Goal: Task Accomplishment & Management: Manage account settings

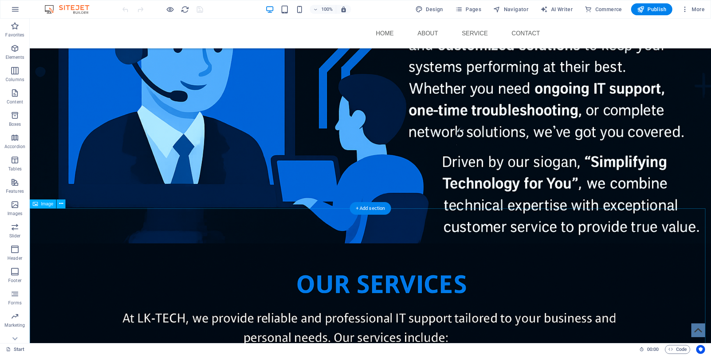
scroll to position [669, 0]
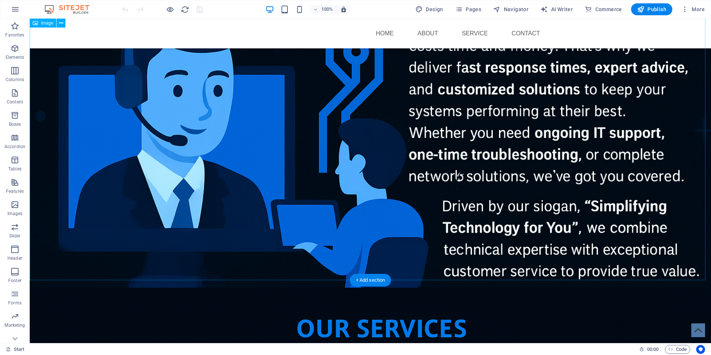
click at [456, 170] on figure at bounding box center [370, 60] width 681 height 454
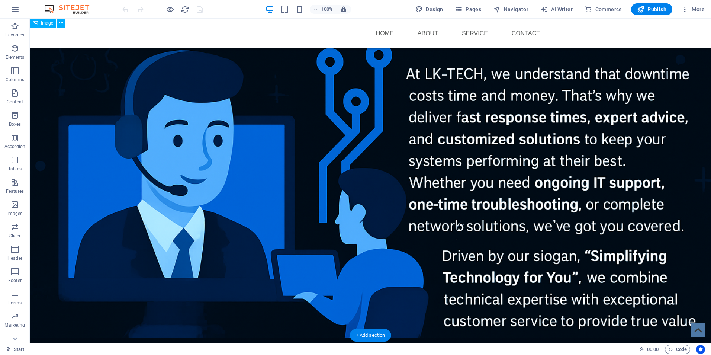
scroll to position [632, 0]
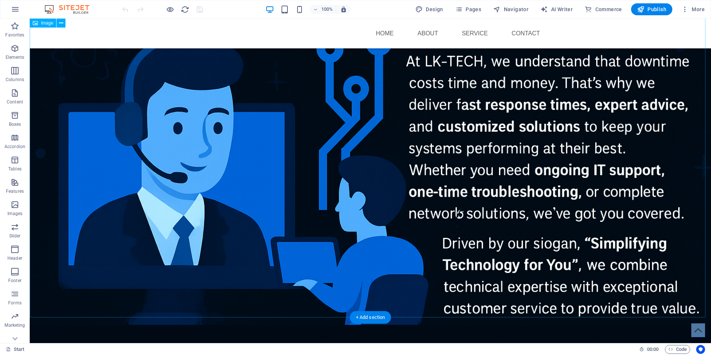
click at [456, 208] on figure at bounding box center [370, 97] width 681 height 454
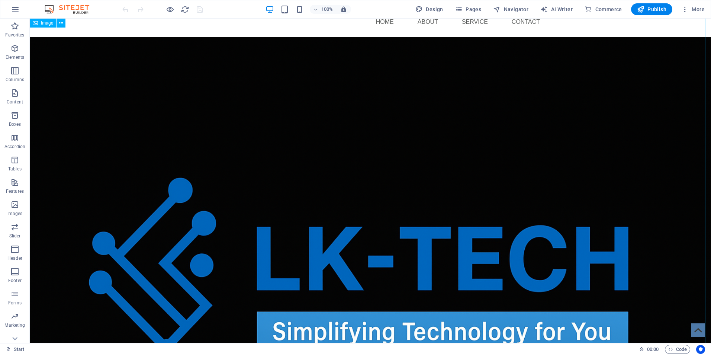
scroll to position [0, 0]
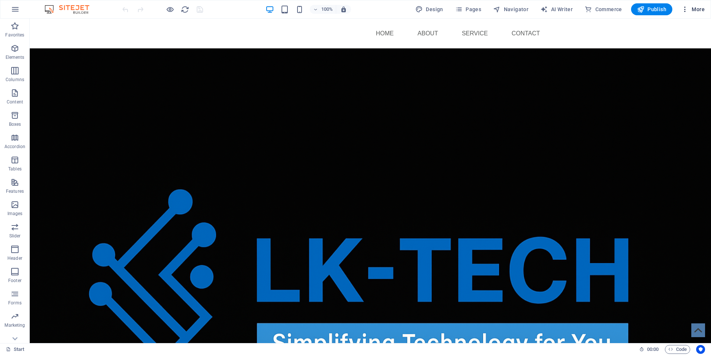
click at [687, 11] on icon "button" at bounding box center [684, 9] width 7 height 7
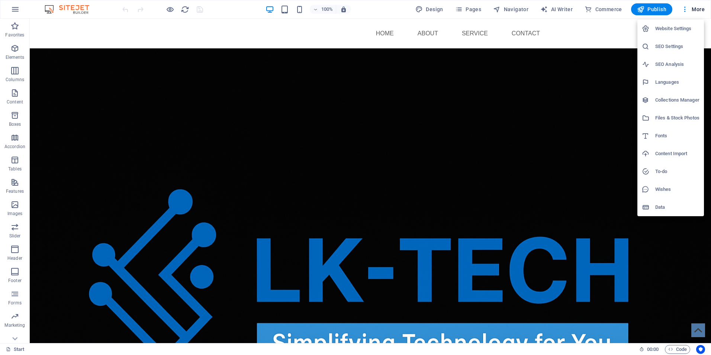
click at [685, 28] on h6 "Website Settings" at bounding box center [677, 28] width 44 height 9
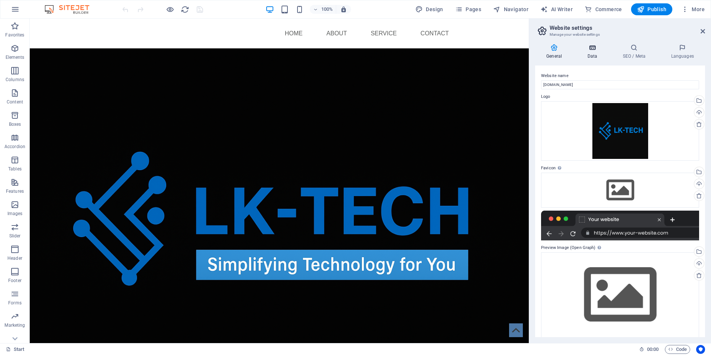
click at [595, 47] on icon at bounding box center [592, 47] width 32 height 7
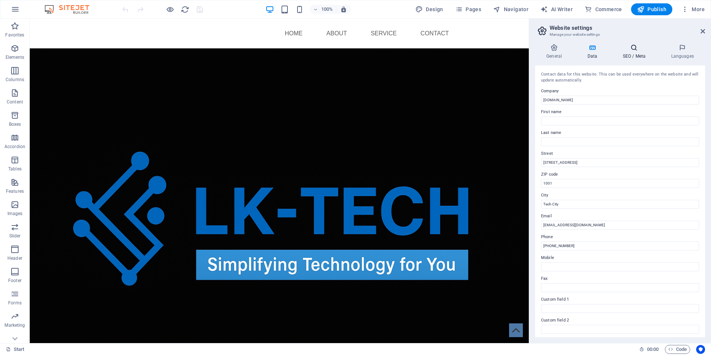
click at [631, 50] on icon at bounding box center [633, 47] width 45 height 7
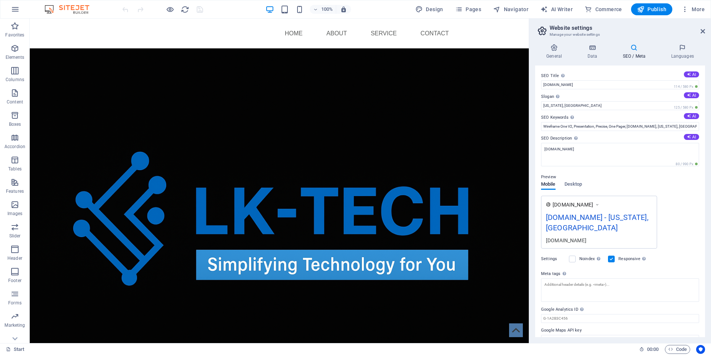
scroll to position [2, 0]
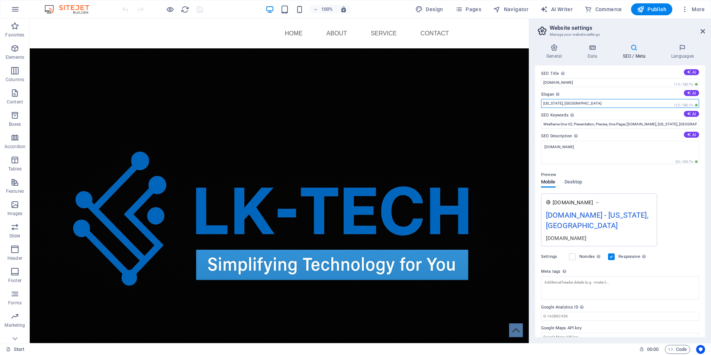
click at [564, 103] on input "[US_STATE], [GEOGRAPHIC_DATA]" at bounding box center [620, 103] width 158 height 9
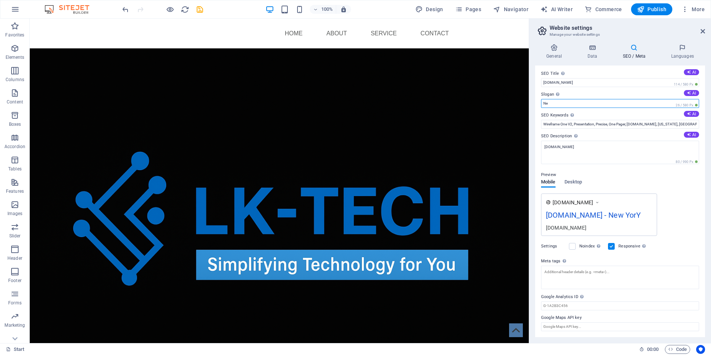
type input "N"
click at [701, 32] on icon at bounding box center [703, 31] width 4 height 6
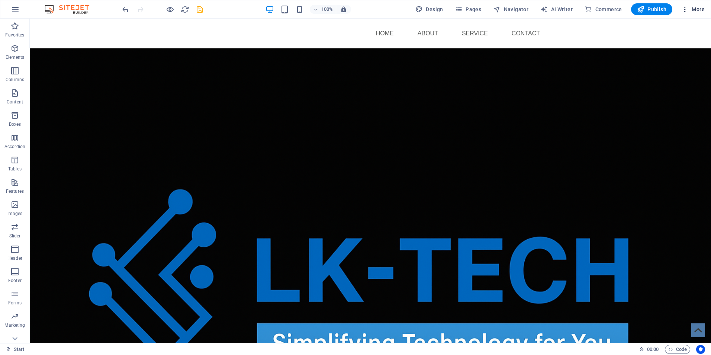
click at [686, 12] on icon "button" at bounding box center [684, 9] width 7 height 7
click at [697, 8] on span "More" at bounding box center [692, 9] width 23 height 7
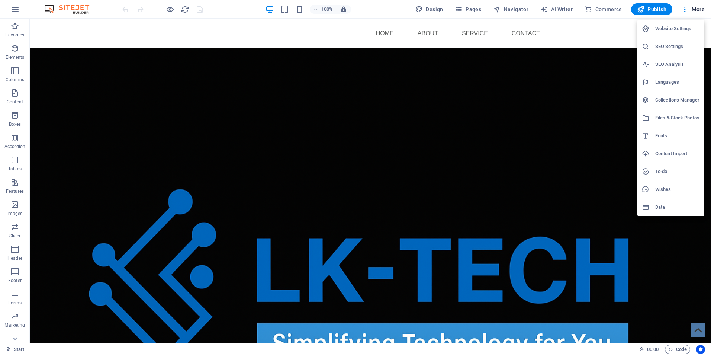
click at [672, 26] on h6 "Website Settings" at bounding box center [677, 28] width 44 height 9
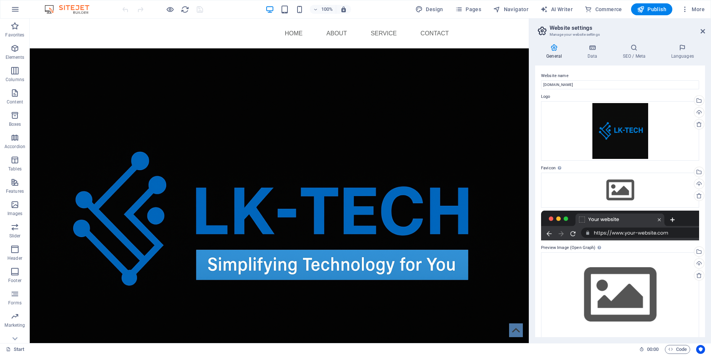
click at [570, 34] on h3 "Manage your website settings" at bounding box center [620, 34] width 141 height 7
click at [543, 32] on icon at bounding box center [542, 31] width 11 height 10
click at [594, 50] on icon at bounding box center [592, 47] width 32 height 7
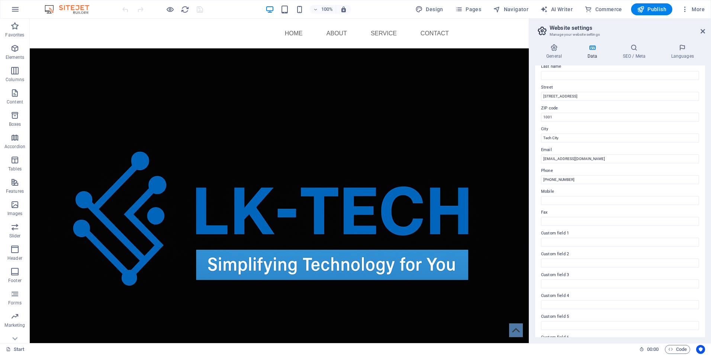
scroll to position [86, 0]
click at [632, 50] on icon at bounding box center [633, 47] width 45 height 7
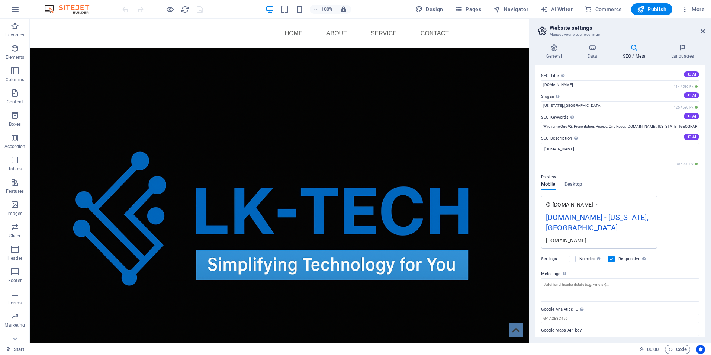
scroll to position [2, 0]
click at [681, 52] on h4 "Languages" at bounding box center [682, 52] width 45 height 16
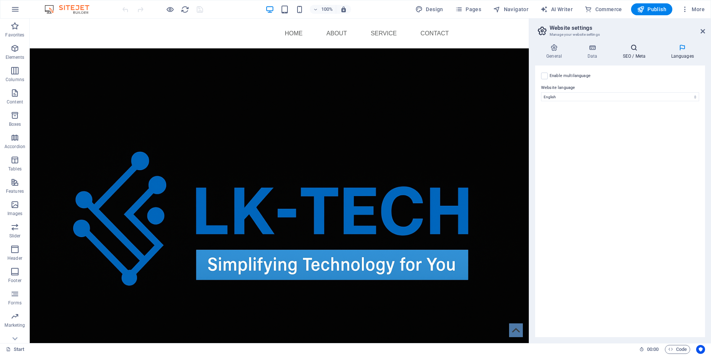
click at [637, 56] on h4 "SEO / Meta" at bounding box center [635, 52] width 48 height 16
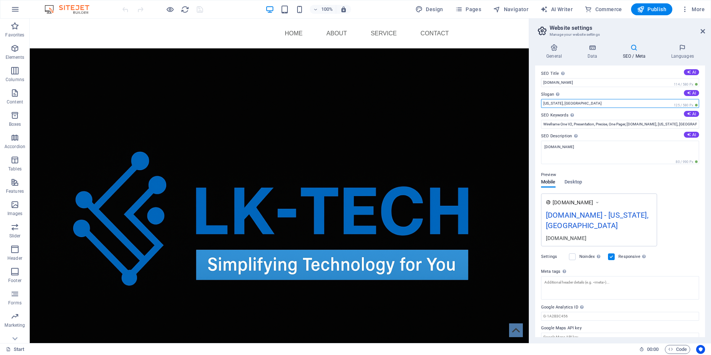
drag, startPoint x: 587, startPoint y: 105, endPoint x: 534, endPoint y: 107, distance: 52.5
click at [534, 107] on div "General Data SEO / Meta Languages Website name [DOMAIN_NAME] Logo Drag files he…" at bounding box center [620, 190] width 182 height 305
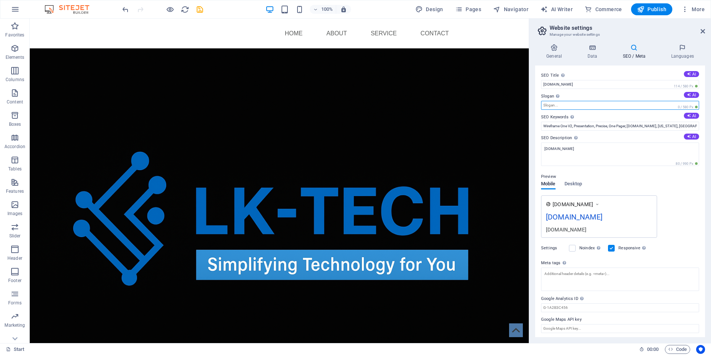
scroll to position [0, 0]
click at [555, 51] on h4 "General" at bounding box center [555, 52] width 41 height 16
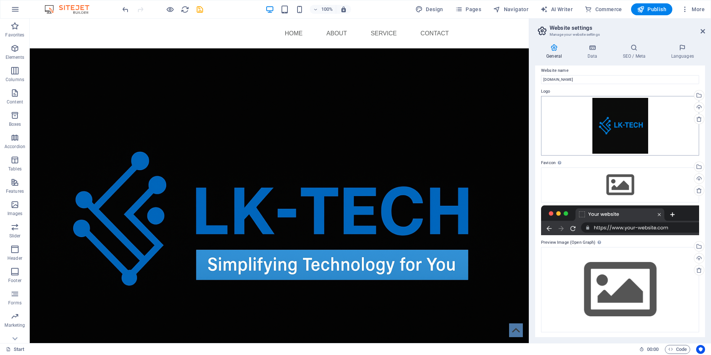
scroll to position [6, 0]
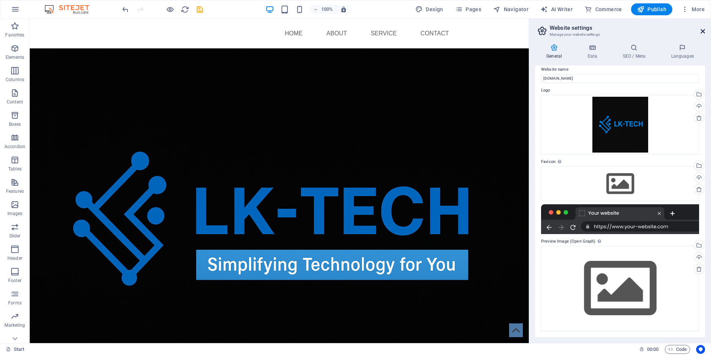
click at [701, 29] on icon at bounding box center [703, 31] width 4 height 6
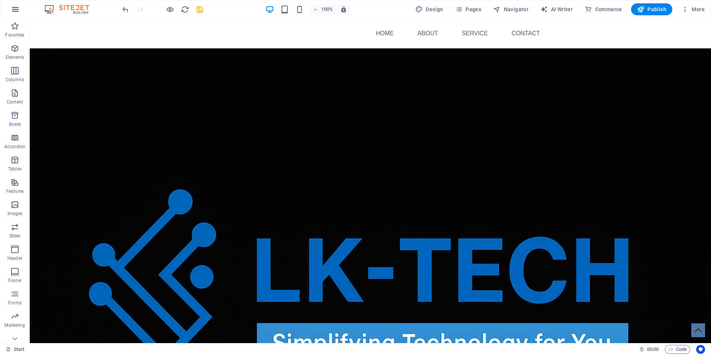
click at [15, 12] on icon "button" at bounding box center [15, 9] width 9 height 9
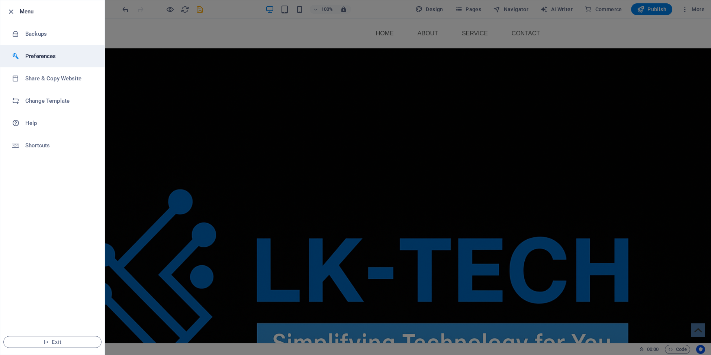
click at [44, 56] on h6 "Preferences" at bounding box center [59, 56] width 69 height 9
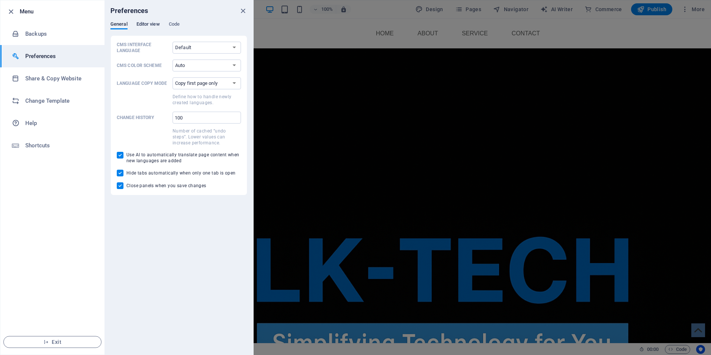
click at [152, 24] on span "Editor view" at bounding box center [147, 25] width 23 height 10
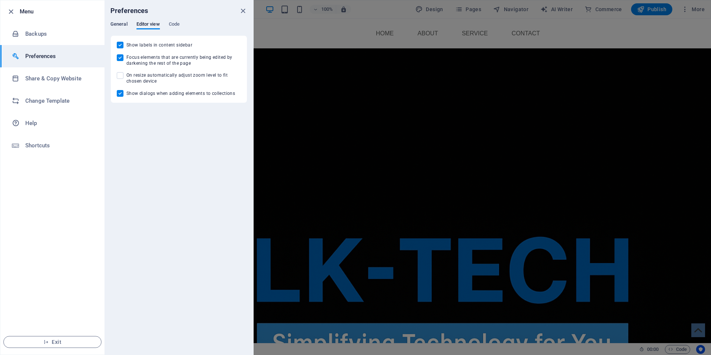
click at [120, 22] on span "General" at bounding box center [118, 25] width 17 height 10
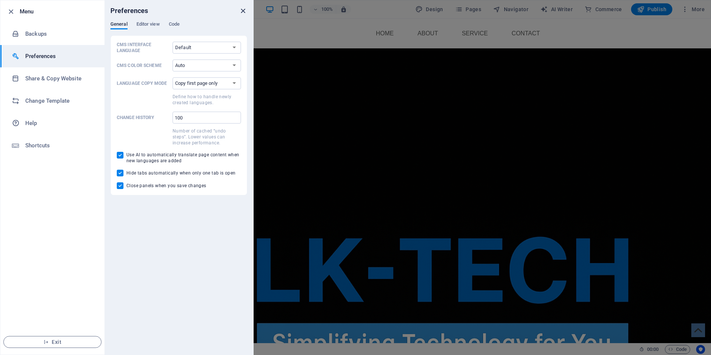
click at [241, 12] on icon "close" at bounding box center [243, 11] width 9 height 9
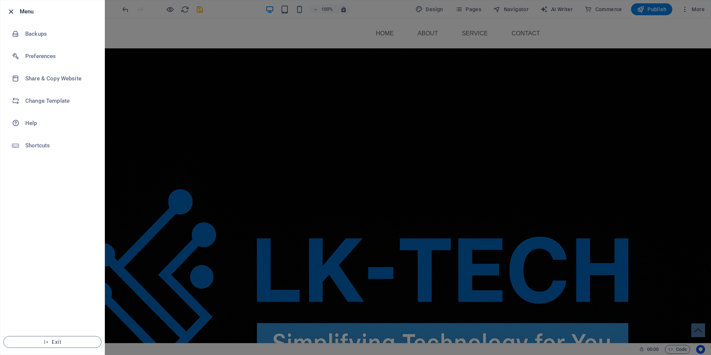
click at [8, 10] on icon "button" at bounding box center [11, 11] width 9 height 9
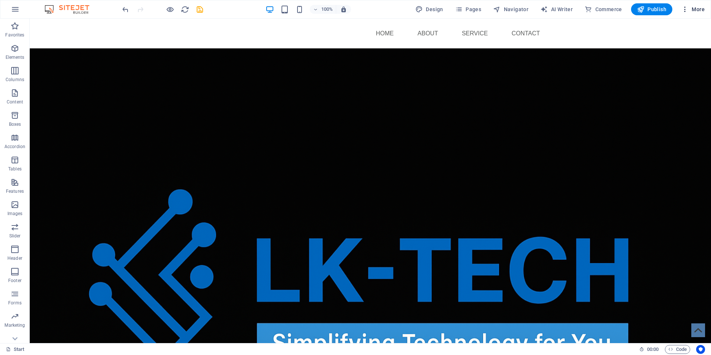
click at [685, 11] on icon "button" at bounding box center [684, 9] width 7 height 7
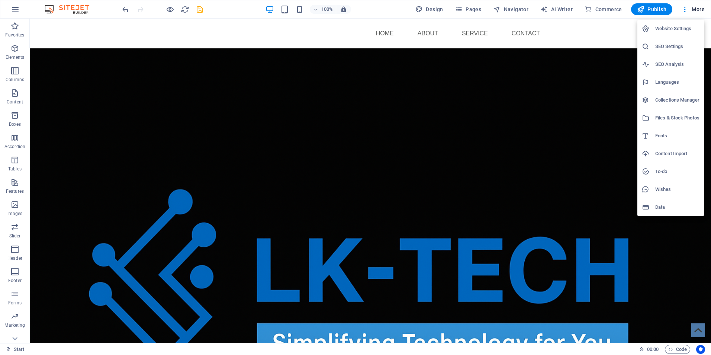
click at [677, 116] on h6 "Files & Stock Photos" at bounding box center [677, 117] width 44 height 9
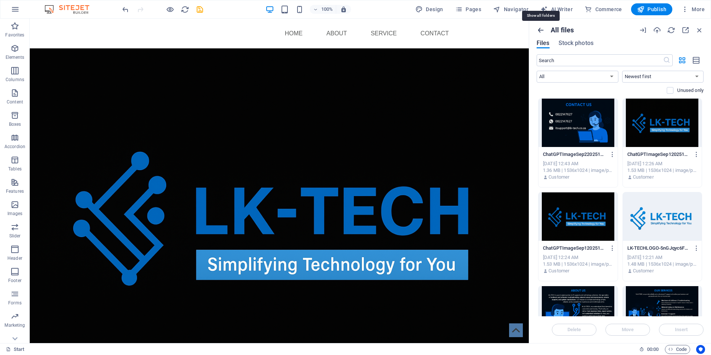
click at [541, 32] on icon "button" at bounding box center [541, 30] width 8 height 8
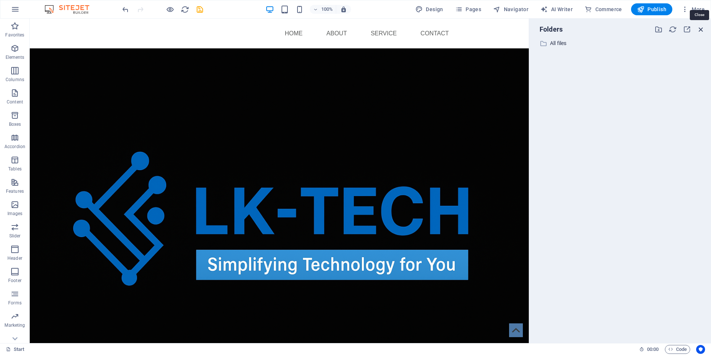
click at [700, 31] on icon "button" at bounding box center [701, 29] width 8 height 8
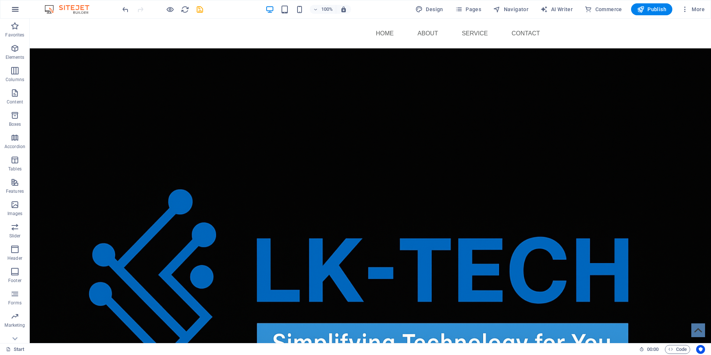
click at [10, 7] on button "button" at bounding box center [15, 9] width 18 height 18
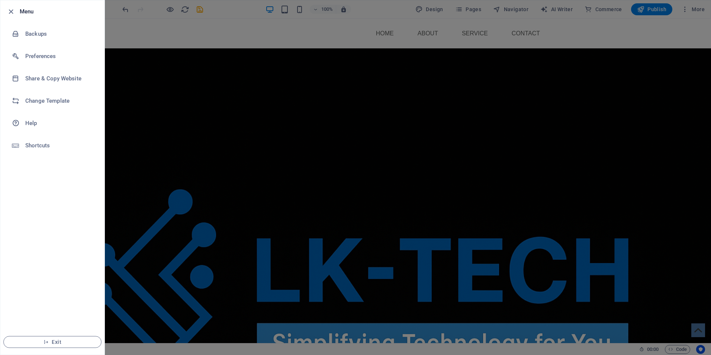
click at [239, 32] on div at bounding box center [355, 177] width 711 height 355
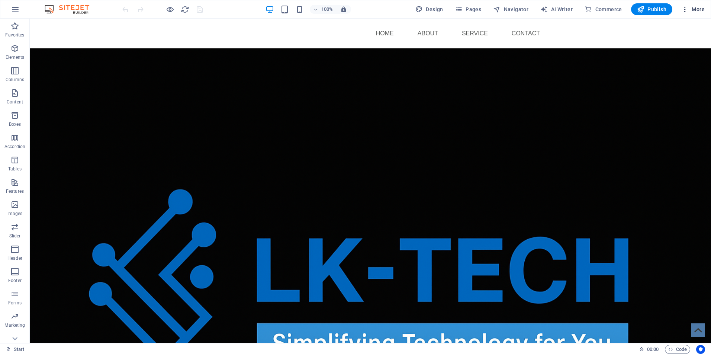
click at [700, 10] on span "More" at bounding box center [692, 9] width 23 height 7
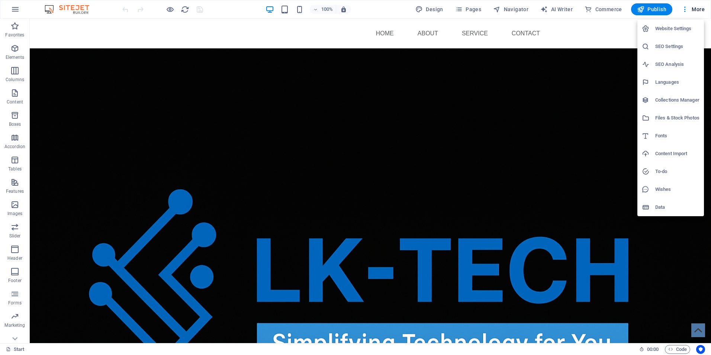
click at [685, 28] on h6 "Website Settings" at bounding box center [677, 28] width 44 height 9
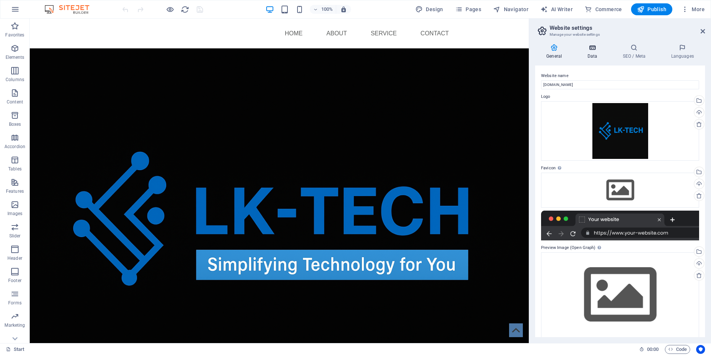
click at [595, 48] on icon at bounding box center [592, 47] width 32 height 7
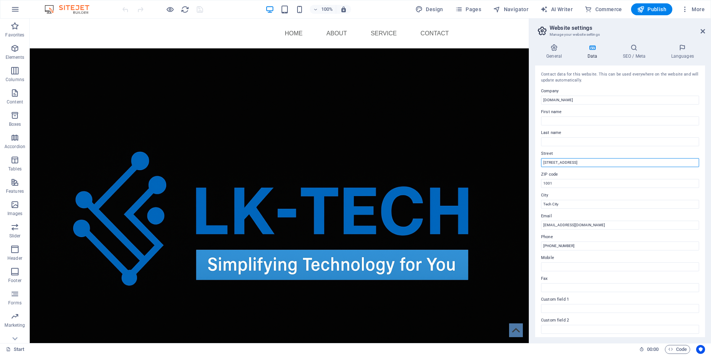
drag, startPoint x: 578, startPoint y: 162, endPoint x: 539, endPoint y: 167, distance: 39.3
click at [539, 167] on div "Contact data for this website. This can be used everywhere on the website and w…" at bounding box center [620, 200] width 170 height 271
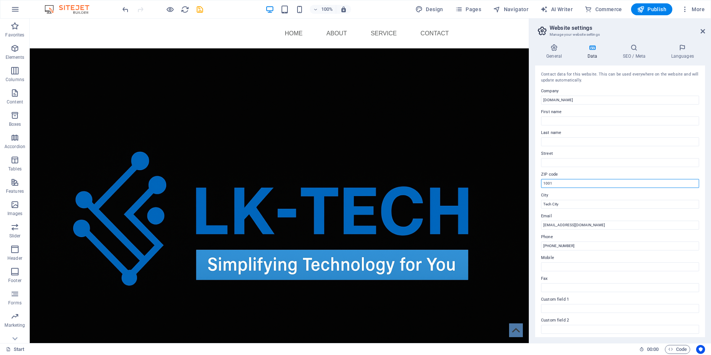
drag, startPoint x: 597, startPoint y: 203, endPoint x: 525, endPoint y: 186, distance: 74.1
drag, startPoint x: 575, startPoint y: 207, endPoint x: 530, endPoint y: 207, distance: 44.3
click at [530, 207] on aside "Website settings Manage your website settings General Data SEO / Meta Languages…" at bounding box center [620, 181] width 182 height 324
click at [630, 51] on icon at bounding box center [633, 47] width 45 height 7
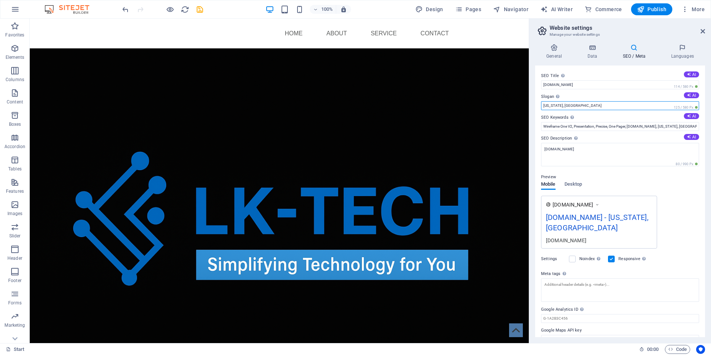
drag, startPoint x: 596, startPoint y: 122, endPoint x: 527, endPoint y: 100, distance: 71.7
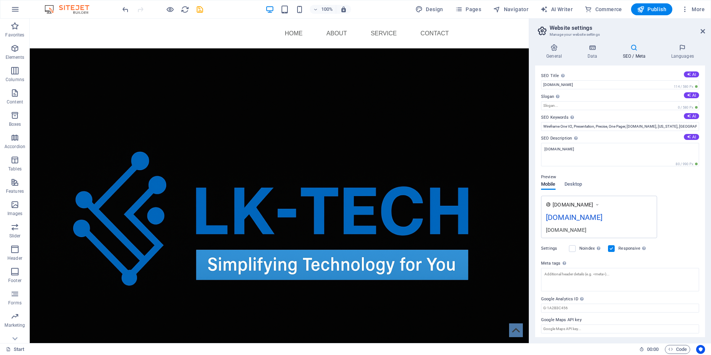
click at [635, 56] on h4 "SEO / Meta" at bounding box center [635, 52] width 48 height 16
click at [680, 57] on h4 "Languages" at bounding box center [682, 52] width 45 height 16
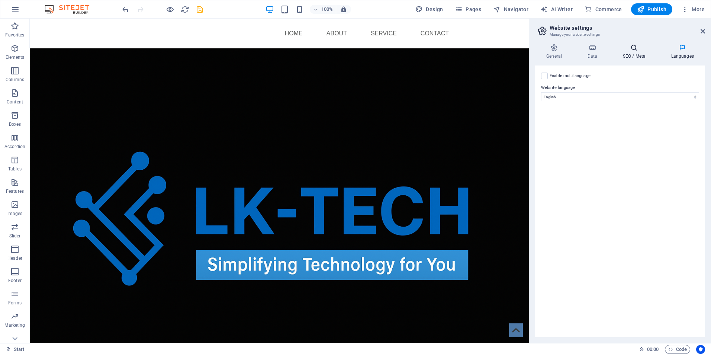
click at [632, 51] on icon at bounding box center [633, 47] width 45 height 7
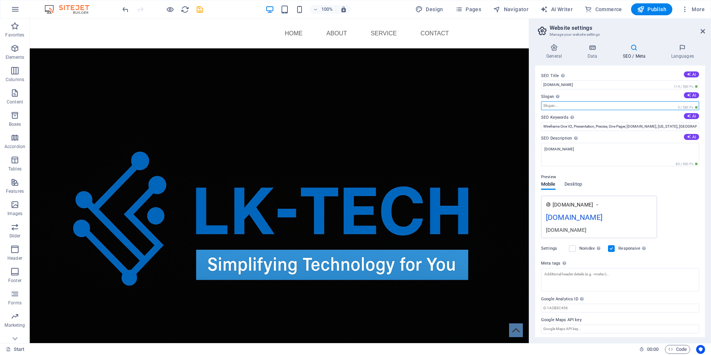
click at [658, 105] on input "Slogan The slogan of your website. AI" at bounding box center [620, 105] width 158 height 9
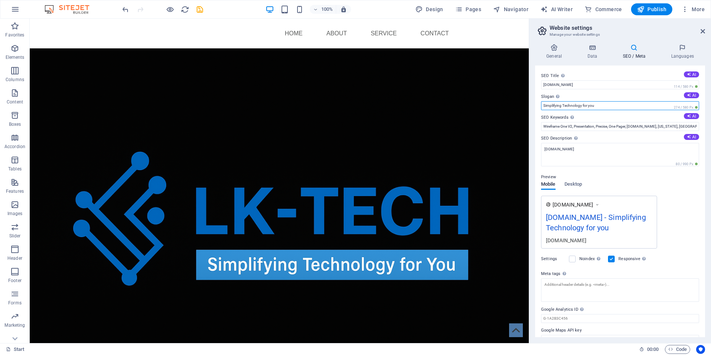
type input "Simplifying Technology for you"
click at [688, 208] on div "[DOMAIN_NAME] [DOMAIN_NAME] - Simplifying Technology for you [DOMAIN_NAME]" at bounding box center [620, 222] width 158 height 53
click at [555, 53] on h4 "General" at bounding box center [555, 52] width 41 height 16
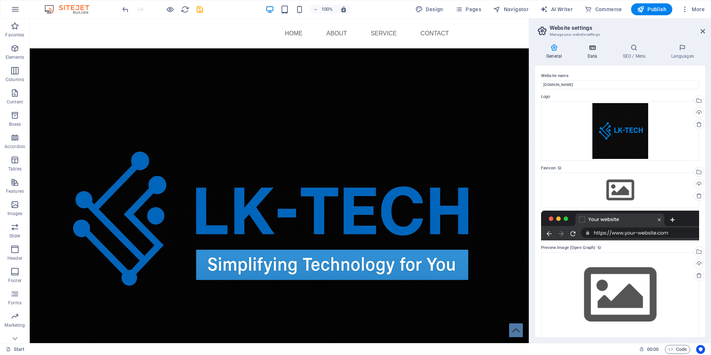
click at [588, 57] on h4 "Data" at bounding box center [593, 52] width 35 height 16
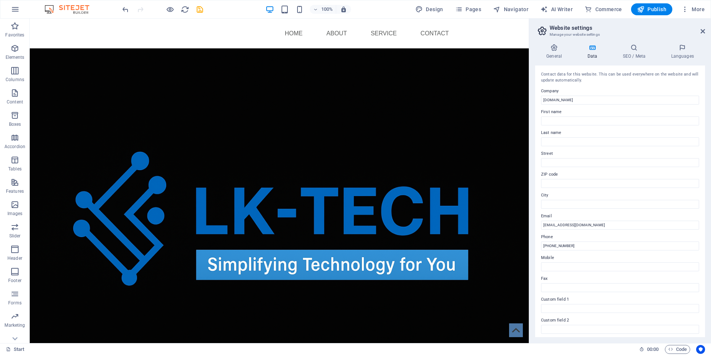
click at [642, 62] on div "General Data SEO / Meta Languages Website name [DOMAIN_NAME] Logo Drag files he…" at bounding box center [620, 190] width 170 height 293
click at [641, 57] on h4 "SEO / Meta" at bounding box center [635, 52] width 48 height 16
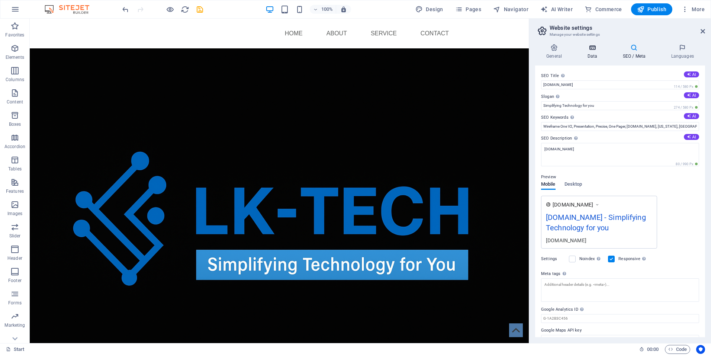
click at [587, 53] on h4 "Data" at bounding box center [593, 52] width 35 height 16
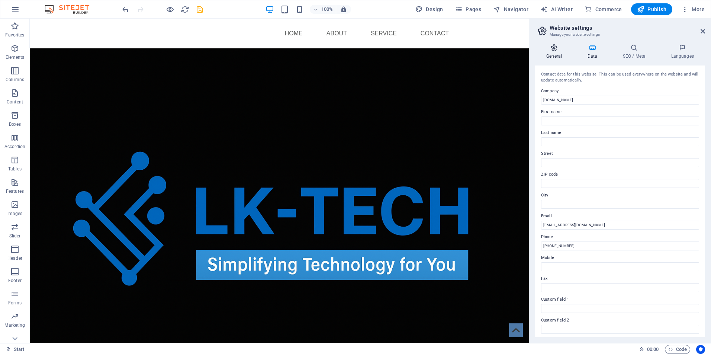
click at [549, 54] on h4 "General" at bounding box center [555, 52] width 41 height 16
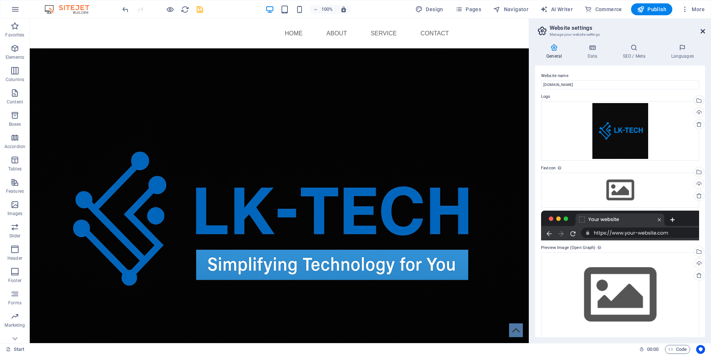
click at [702, 29] on icon at bounding box center [703, 31] width 4 height 6
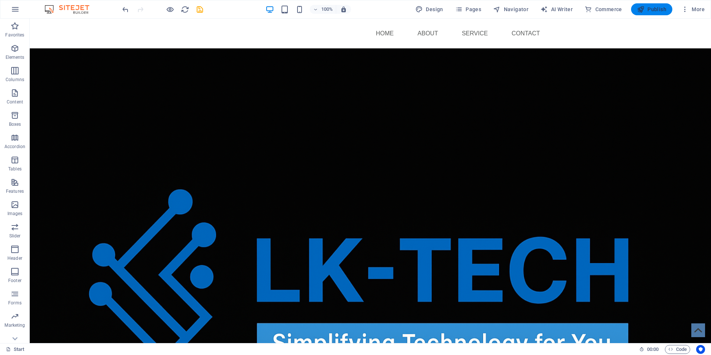
click at [642, 9] on icon "button" at bounding box center [640, 9] width 7 height 7
